Goal: Navigation & Orientation: Find specific page/section

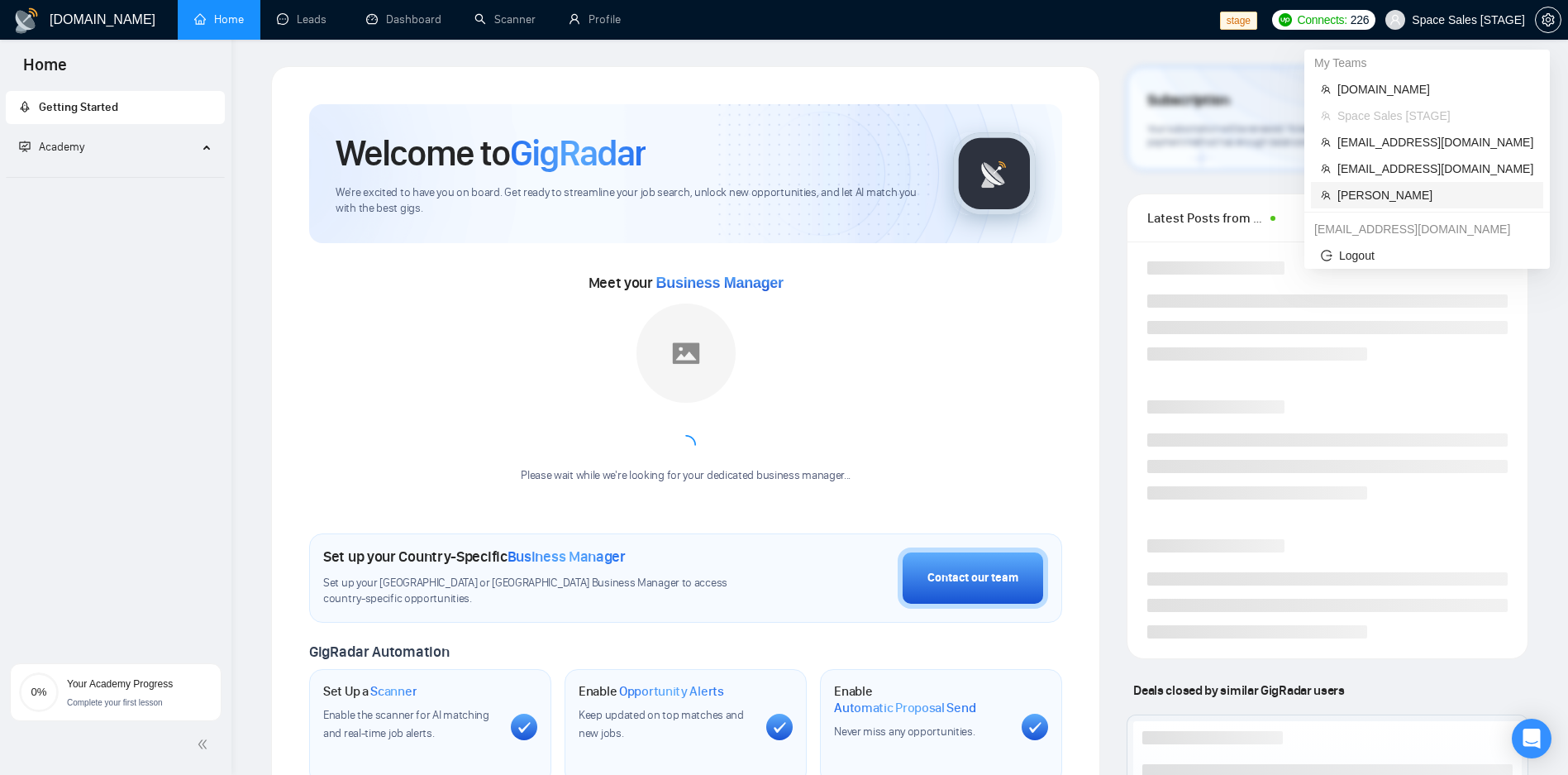
click at [1368, 185] on li "[PERSON_NAME]" at bounding box center [1426, 195] width 232 height 27
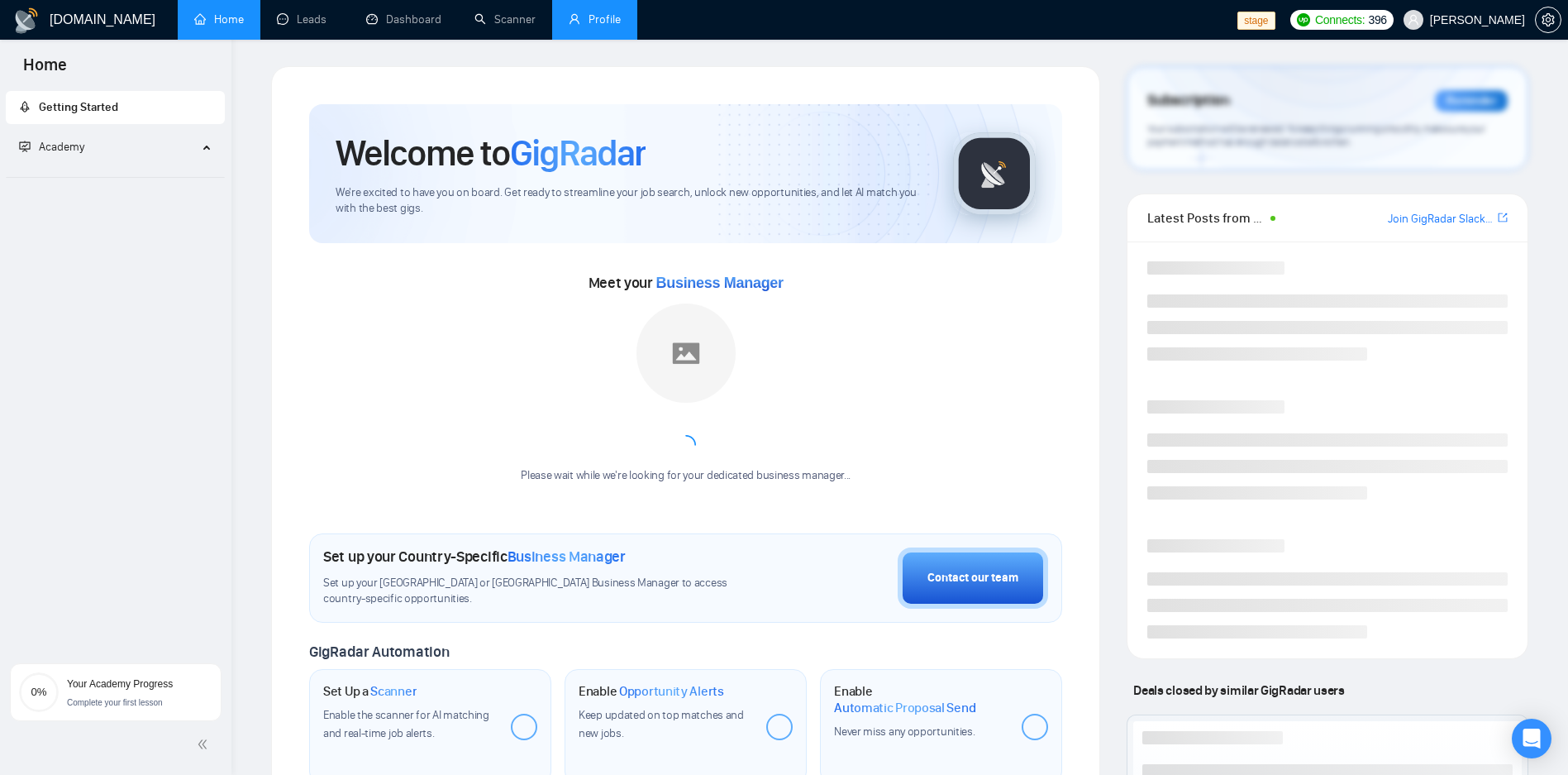
click at [586, 27] on link "Profile" at bounding box center [595, 19] width 52 height 14
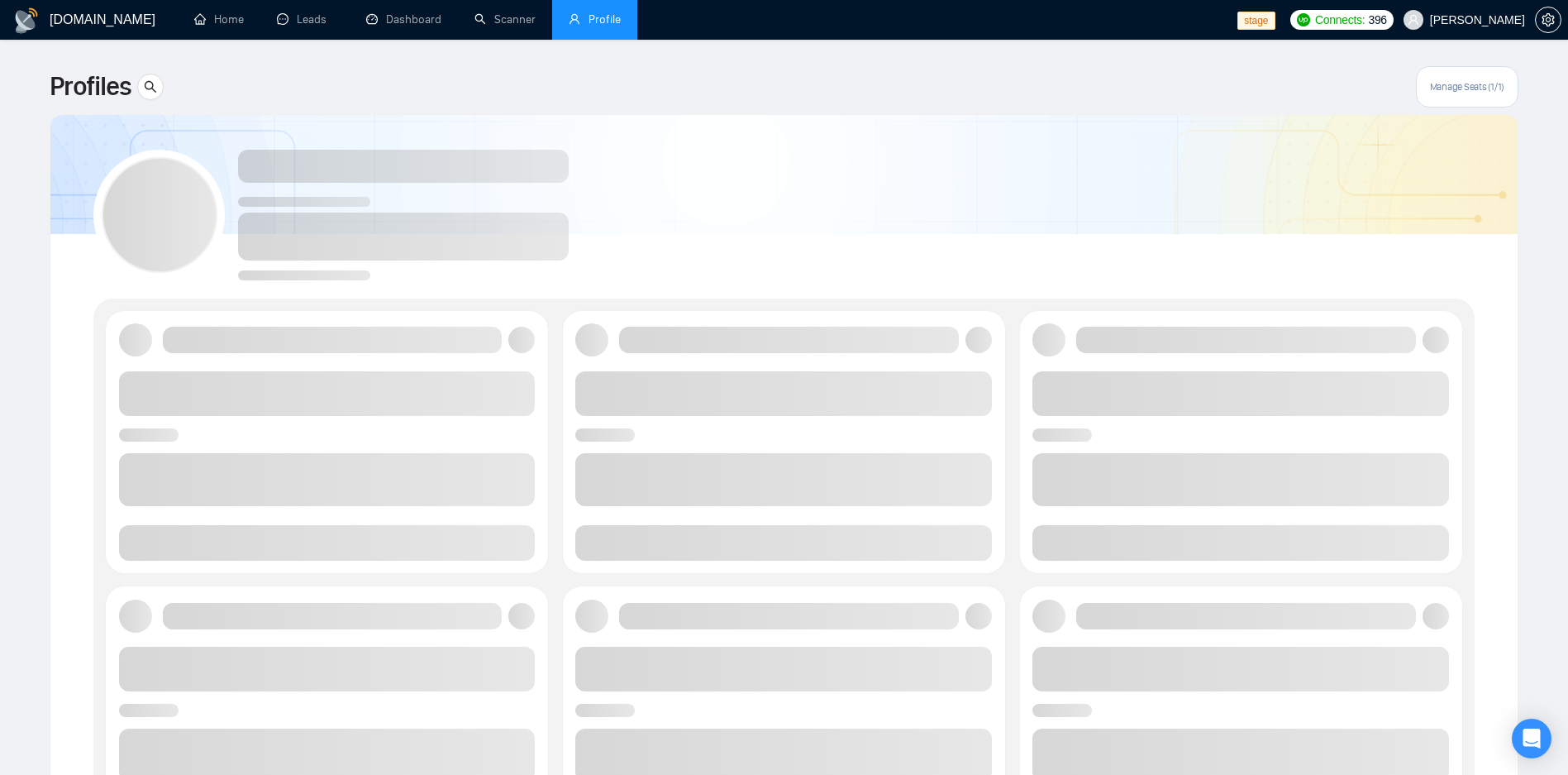
scroll to position [99, 0]
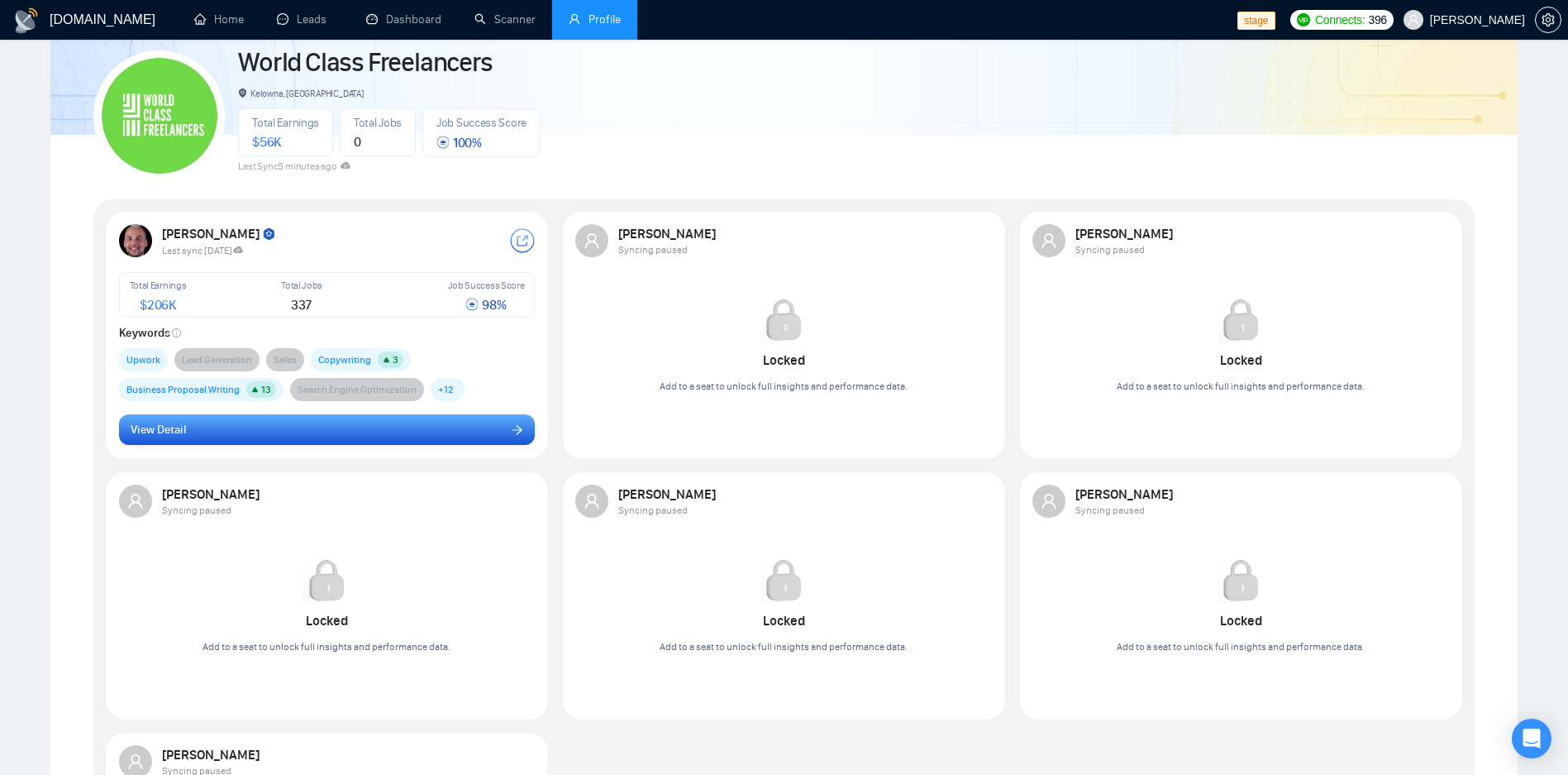
click at [336, 427] on button "View Detail" at bounding box center [328, 429] width 417 height 31
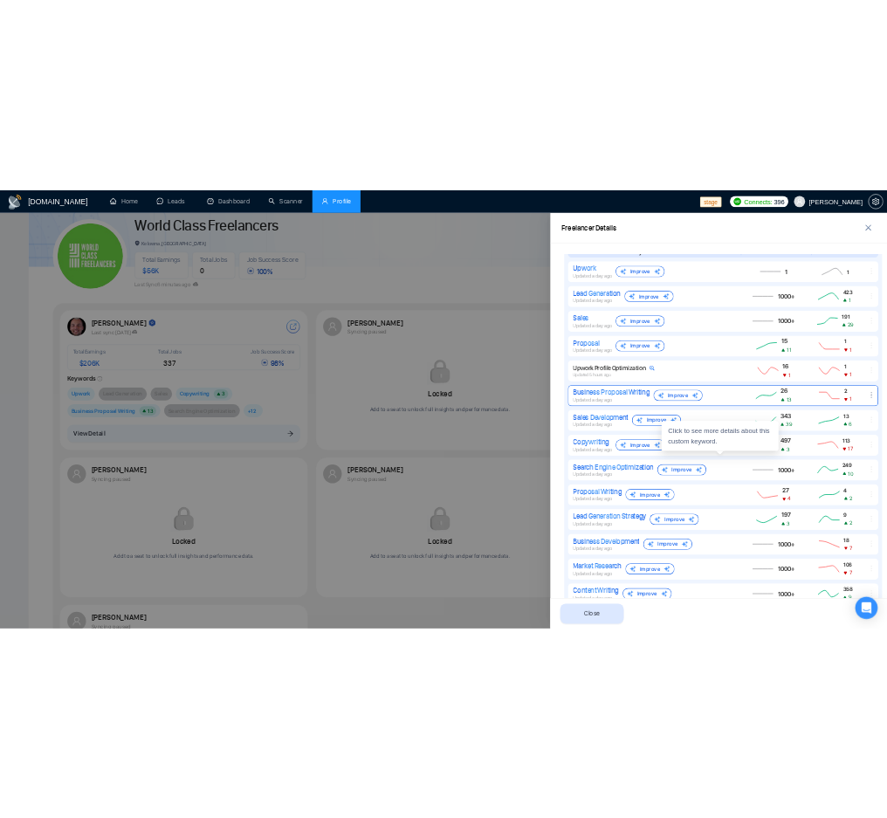
scroll to position [731, 0]
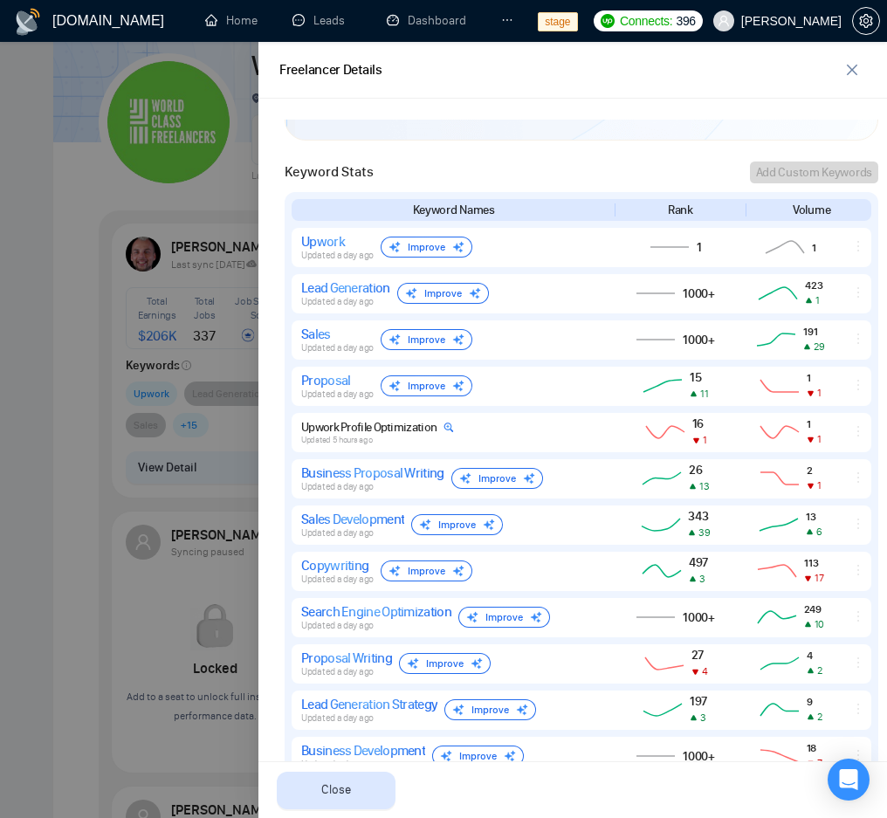
click at [132, 350] on div at bounding box center [443, 430] width 887 height 776
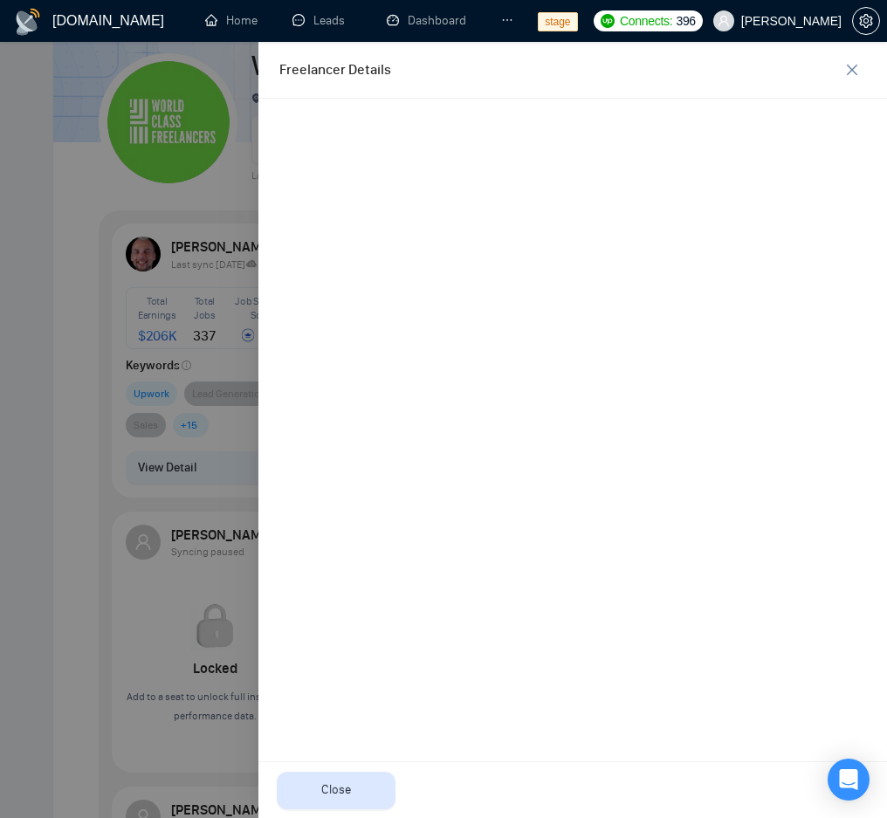
scroll to position [0, 0]
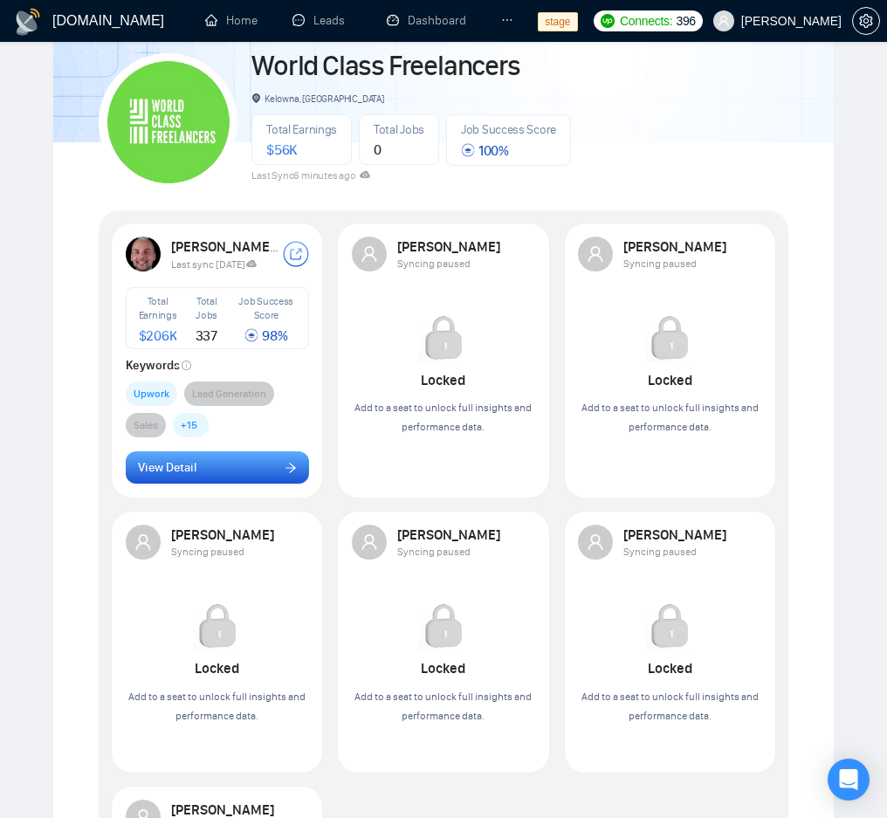
click at [230, 467] on button "View Detail" at bounding box center [217, 467] width 183 height 33
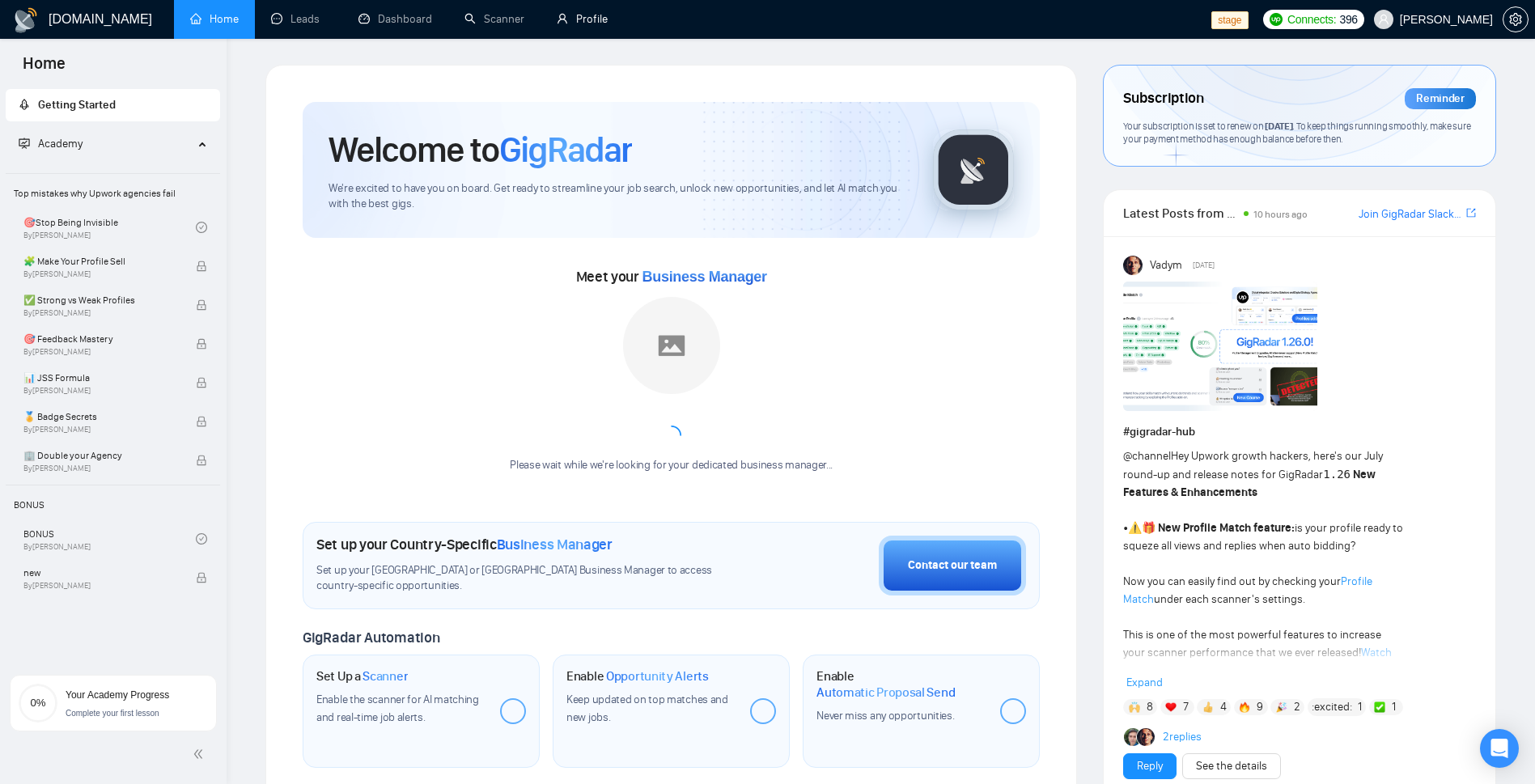
click at [576, 16] on link "Profile" at bounding box center [582, 19] width 51 height 14
